Goal: Download file/media

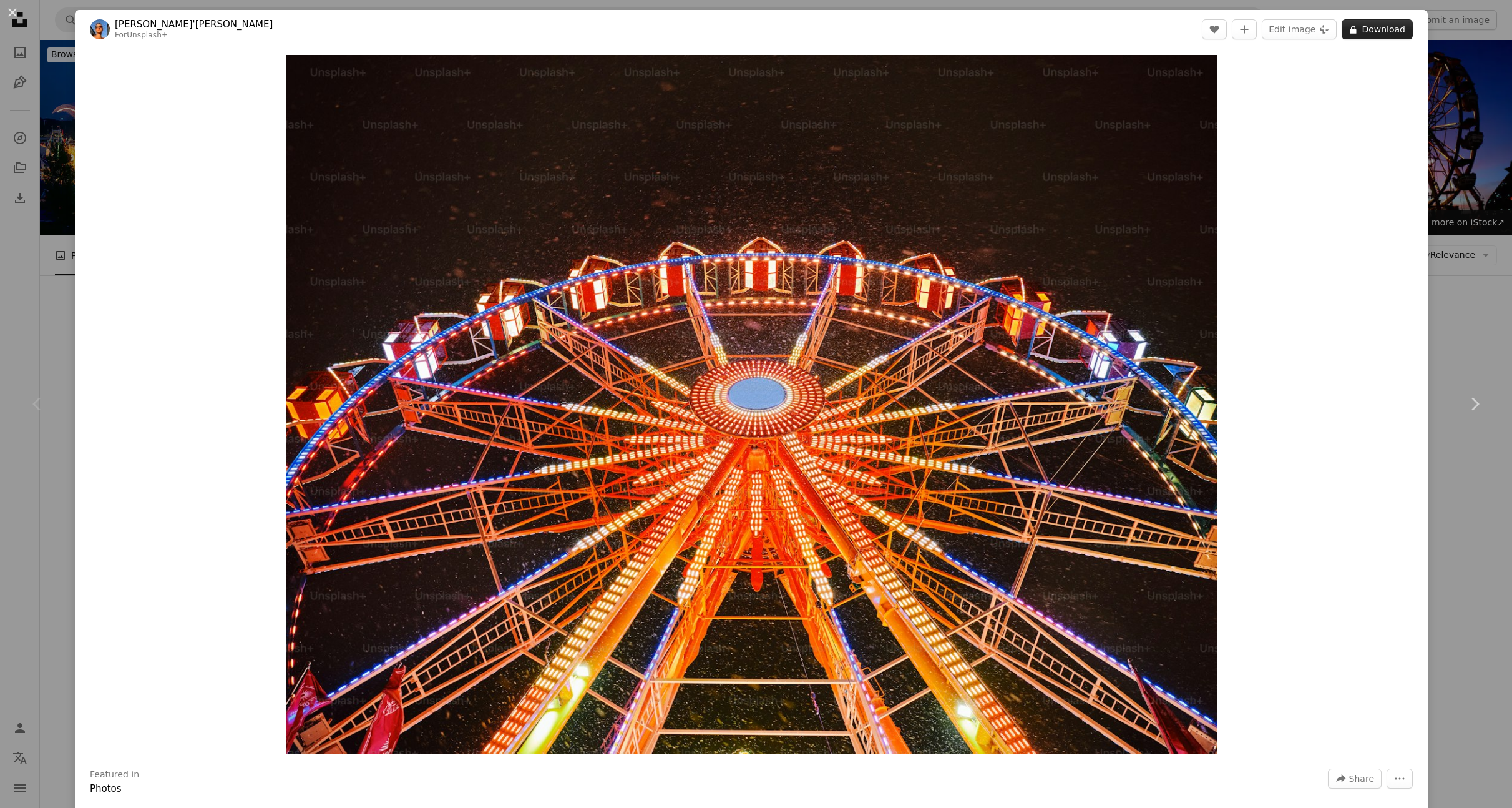
click at [1362, 31] on button "A lock Download" at bounding box center [1377, 29] width 71 height 20
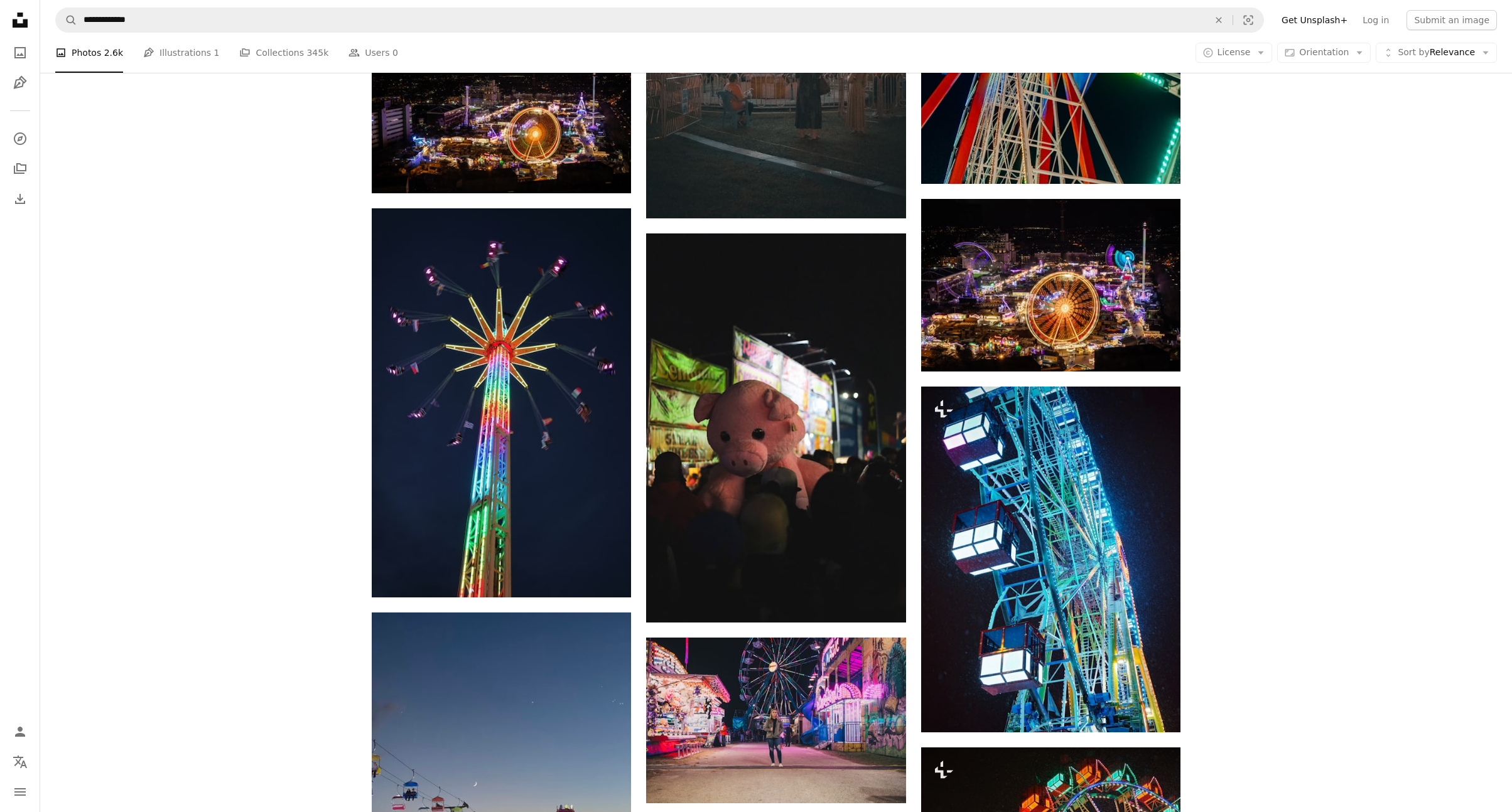
scroll to position [660, 0]
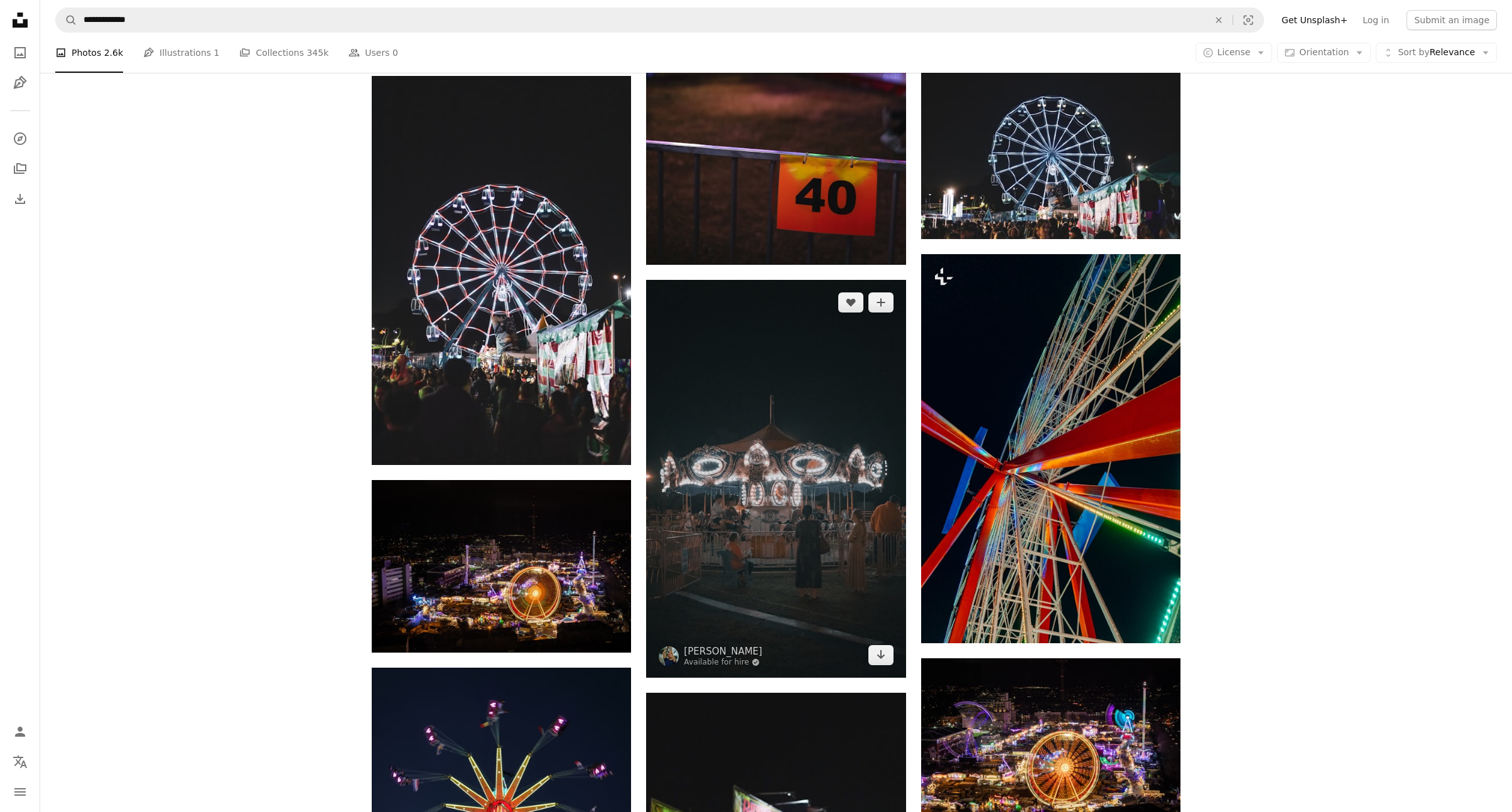
click at [712, 553] on img at bounding box center [775, 479] width 259 height 398
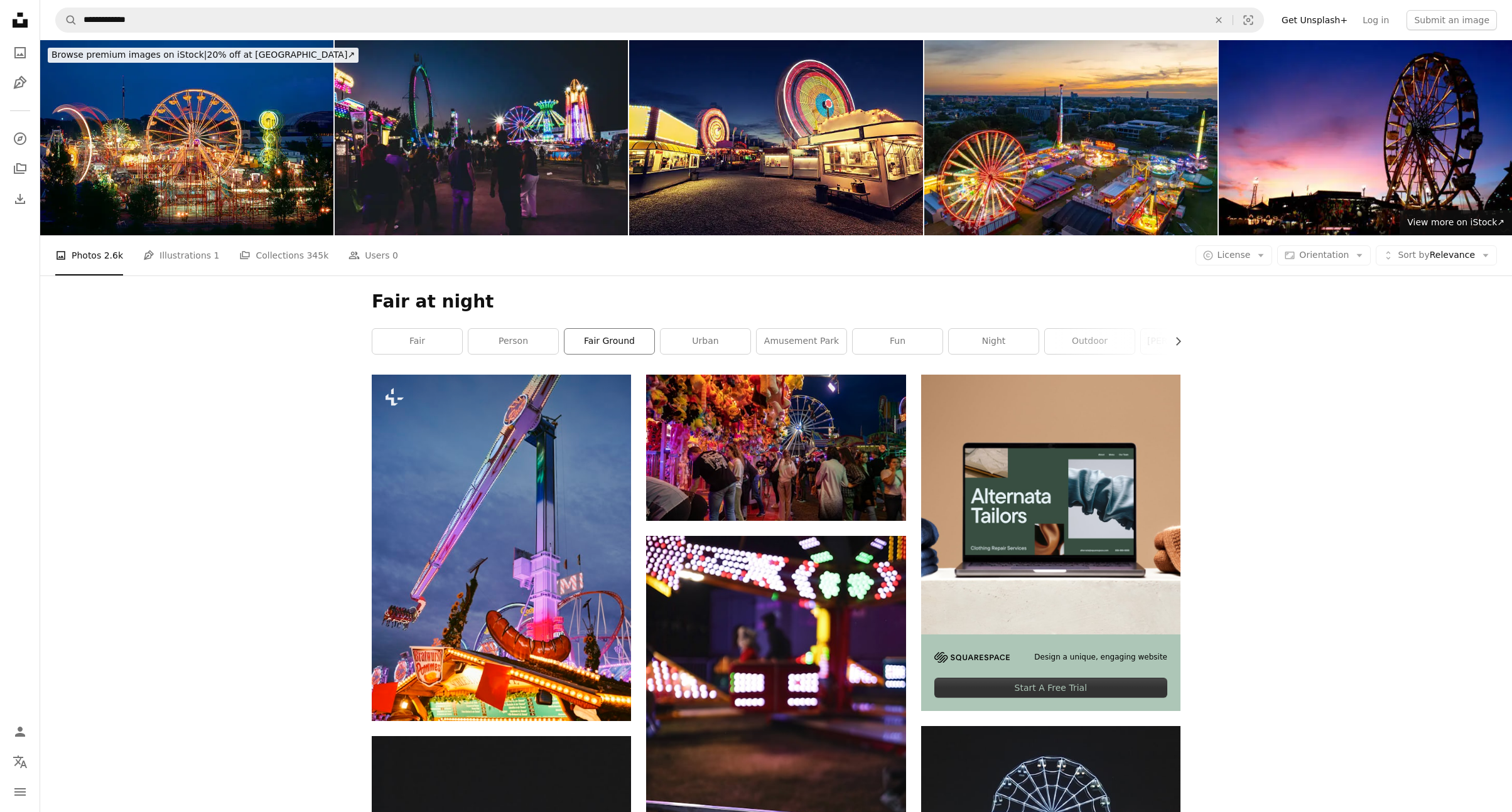
click at [616, 348] on link "fair ground" at bounding box center [609, 341] width 90 height 25
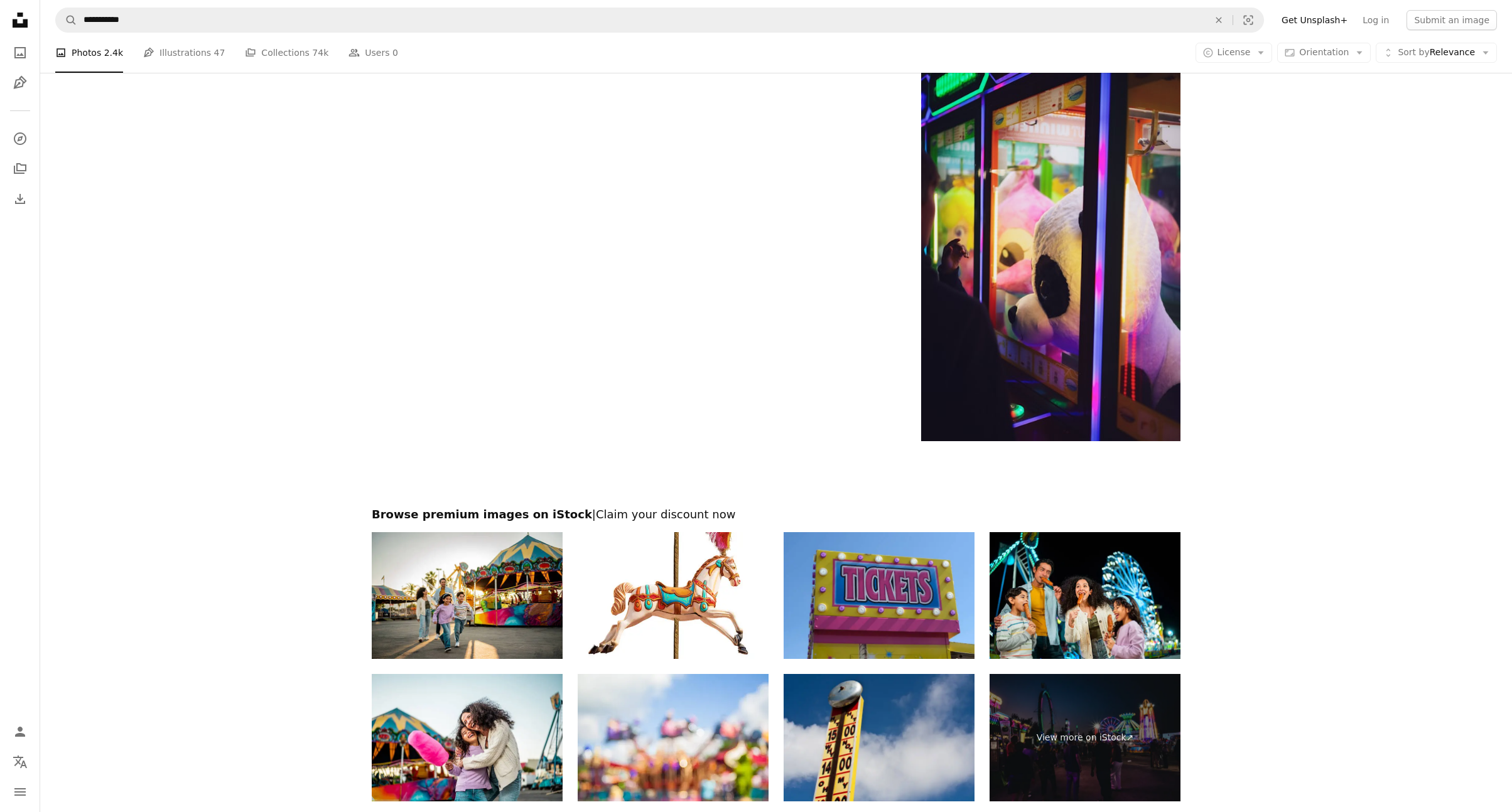
scroll to position [2515, 0]
